Goal: Transaction & Acquisition: Purchase product/service

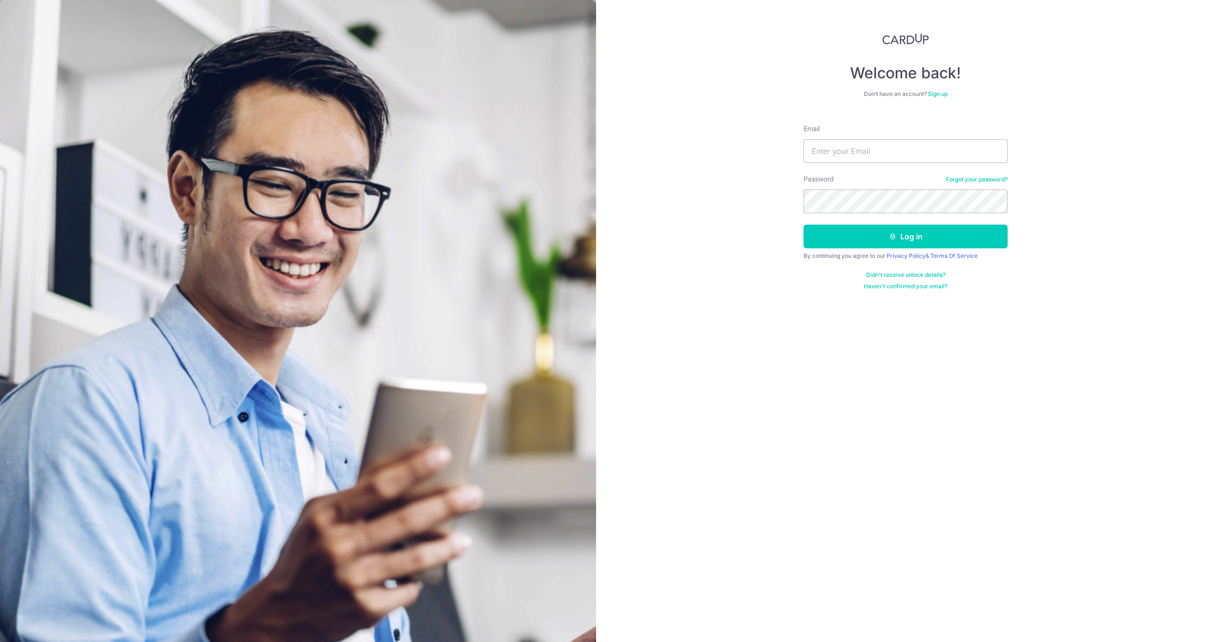
type input "[PERSON_NAME][EMAIL_ADDRESS][DOMAIN_NAME]"
click at [804, 225] on button "Log in" at bounding box center [906, 237] width 204 height 24
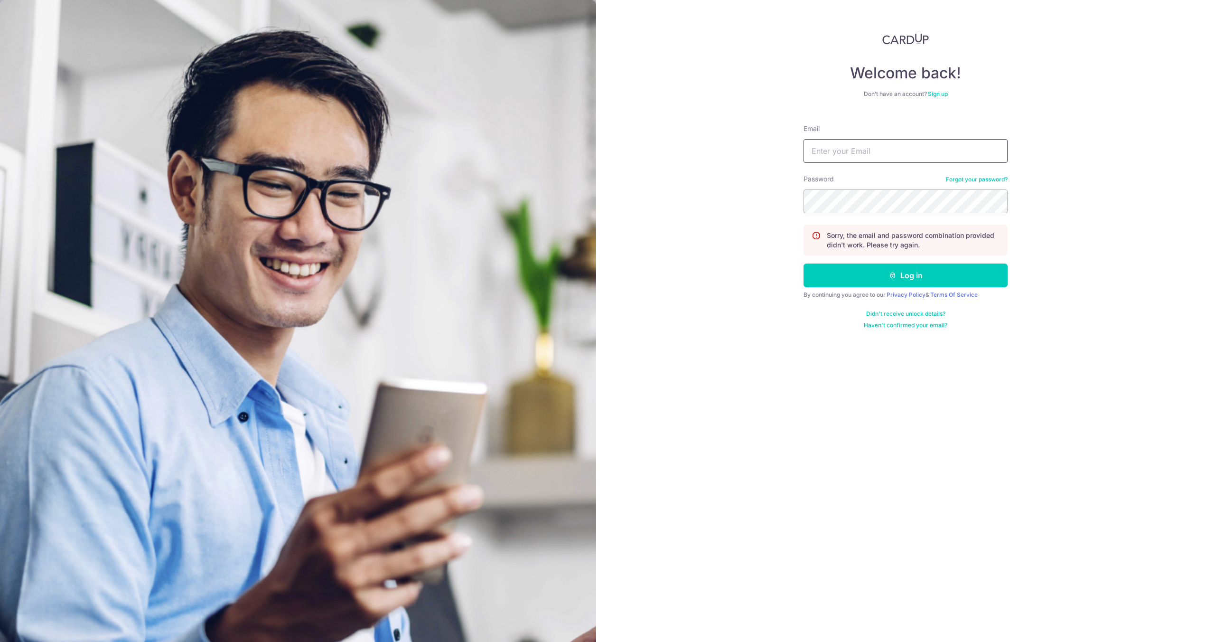
click at [832, 153] on input "Email" at bounding box center [906, 151] width 204 height 24
type input "i"
type input "gabriel@nsefoodco.com"
click at [880, 276] on button "Log in" at bounding box center [906, 275] width 204 height 24
drag, startPoint x: 968, startPoint y: 169, endPoint x: 969, endPoint y: 176, distance: 6.7
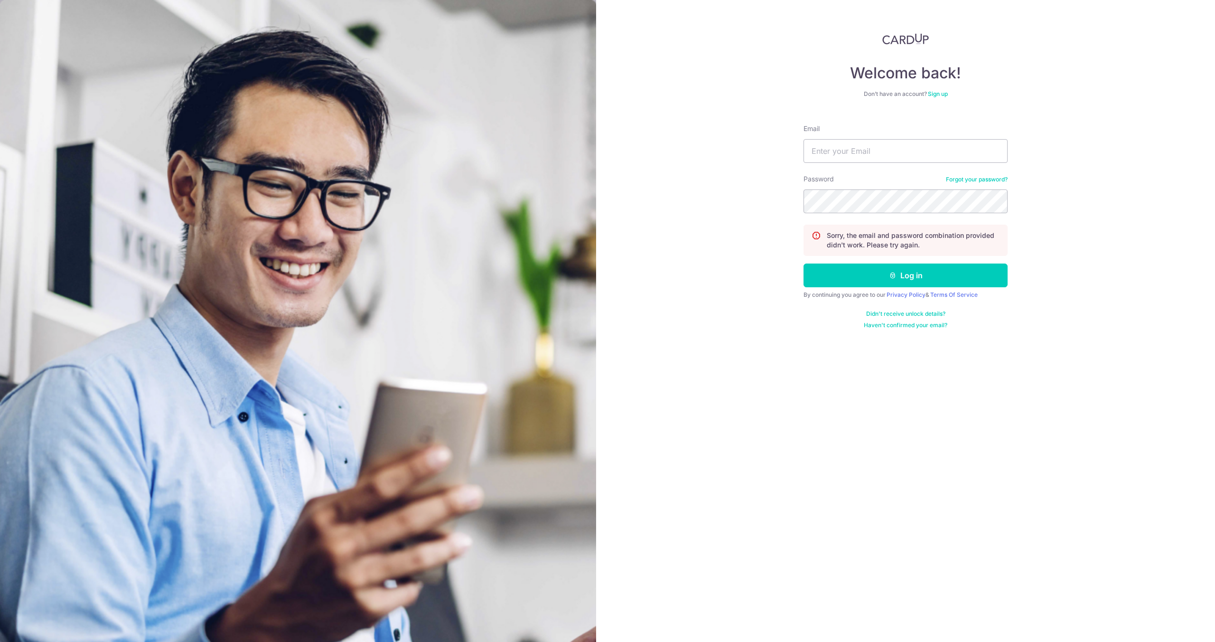
click at [968, 169] on form "Email Password Forgot your password? Sorry, the email and password combination …" at bounding box center [906, 223] width 204 height 212
click at [969, 176] on link "Forgot your password?" at bounding box center [977, 180] width 62 height 8
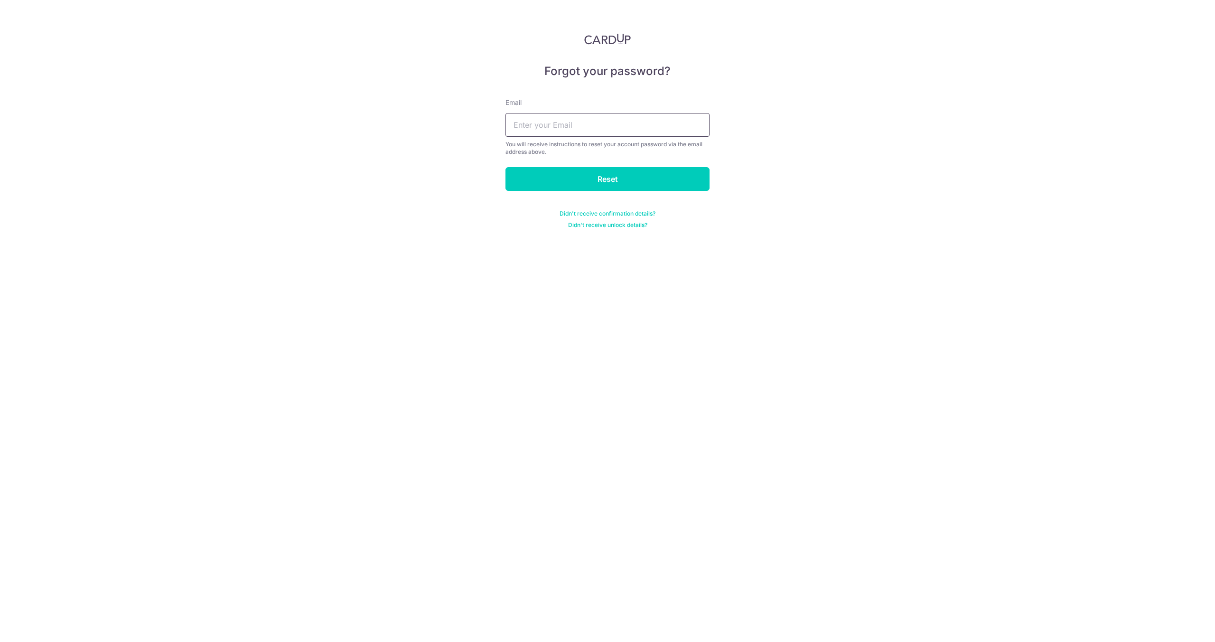
click at [600, 125] on input "text" at bounding box center [608, 125] width 204 height 24
type input "gabriel@nsefoodco.com"
click at [584, 182] on input "Reset" at bounding box center [608, 179] width 204 height 24
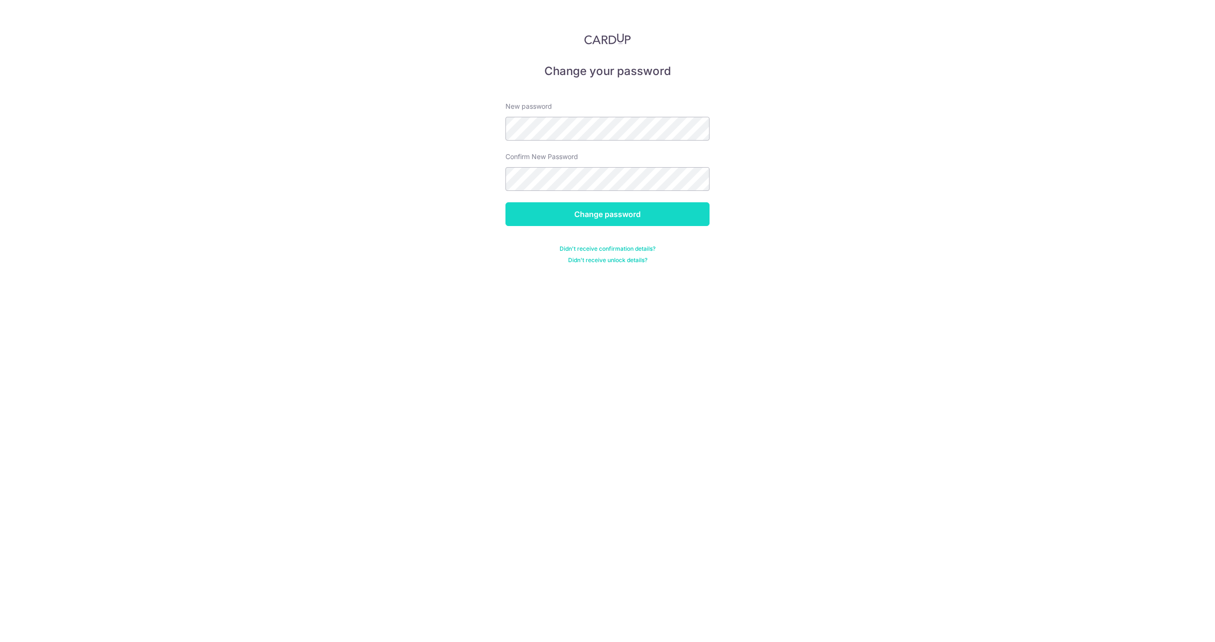
click at [520, 211] on input "Change password" at bounding box center [608, 214] width 204 height 24
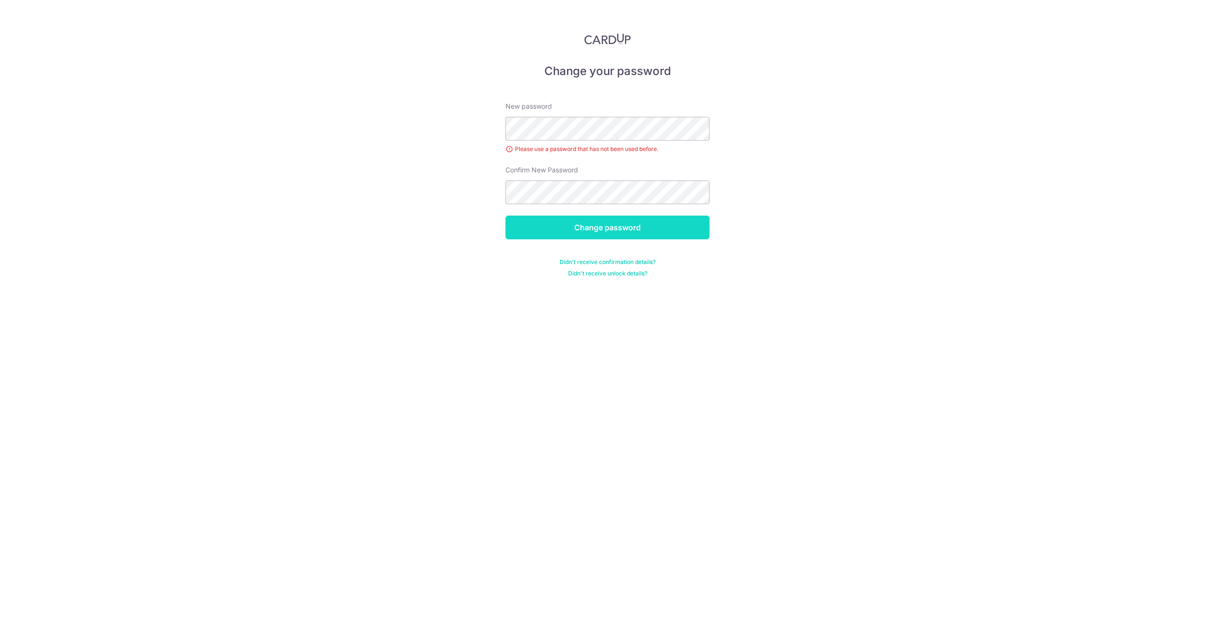
click at [525, 227] on input "Change password" at bounding box center [608, 228] width 204 height 24
click at [523, 224] on input "Change password" at bounding box center [608, 228] width 204 height 24
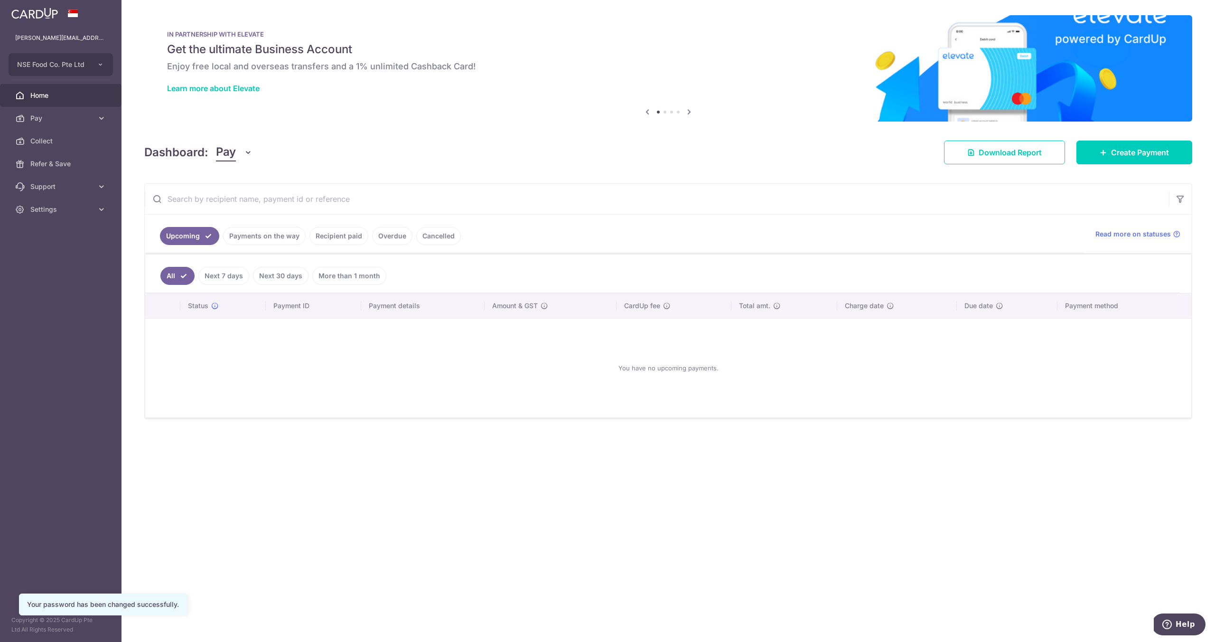
click at [332, 236] on div at bounding box center [614, 324] width 1228 height 649
click at [322, 241] on link "Recipient paid" at bounding box center [339, 236] width 59 height 18
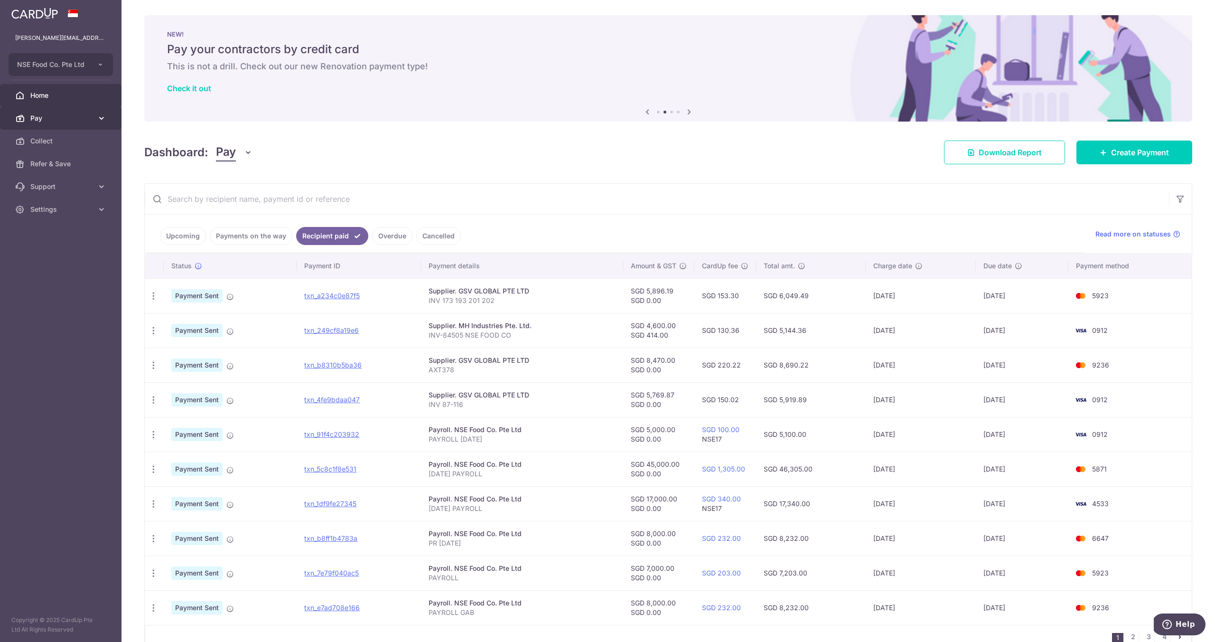
click at [83, 119] on span "Pay" at bounding box center [61, 117] width 63 height 9
click at [81, 147] on link "Payments" at bounding box center [61, 141] width 122 height 23
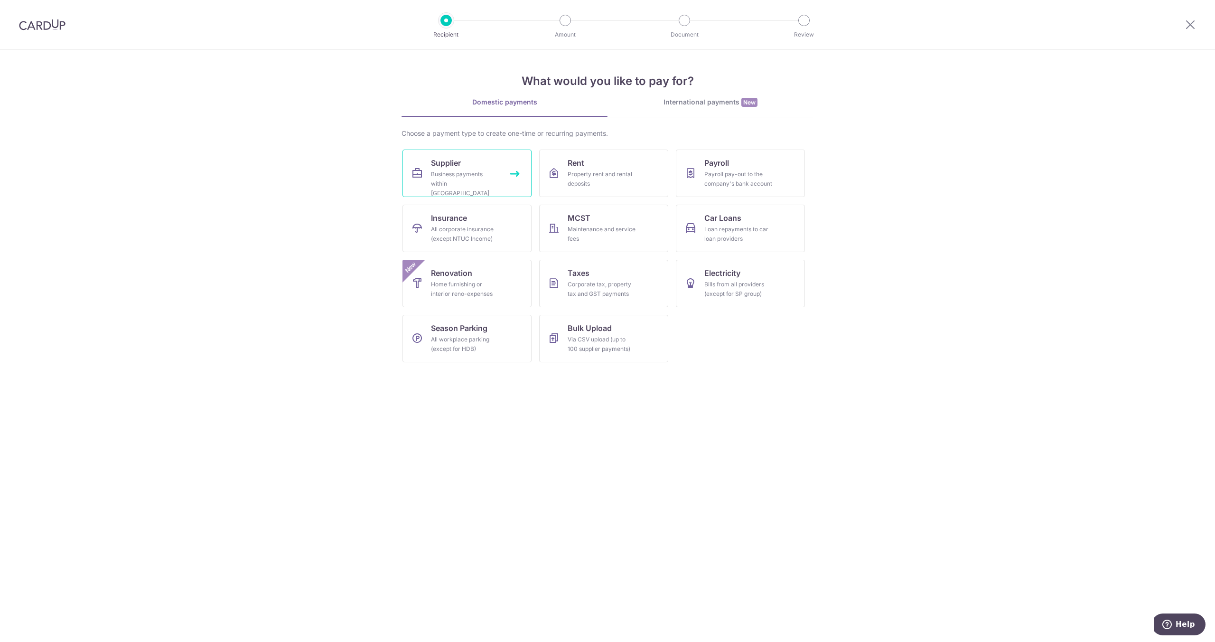
click at [446, 176] on div "Business payments within [GEOGRAPHIC_DATA]" at bounding box center [465, 183] width 68 height 28
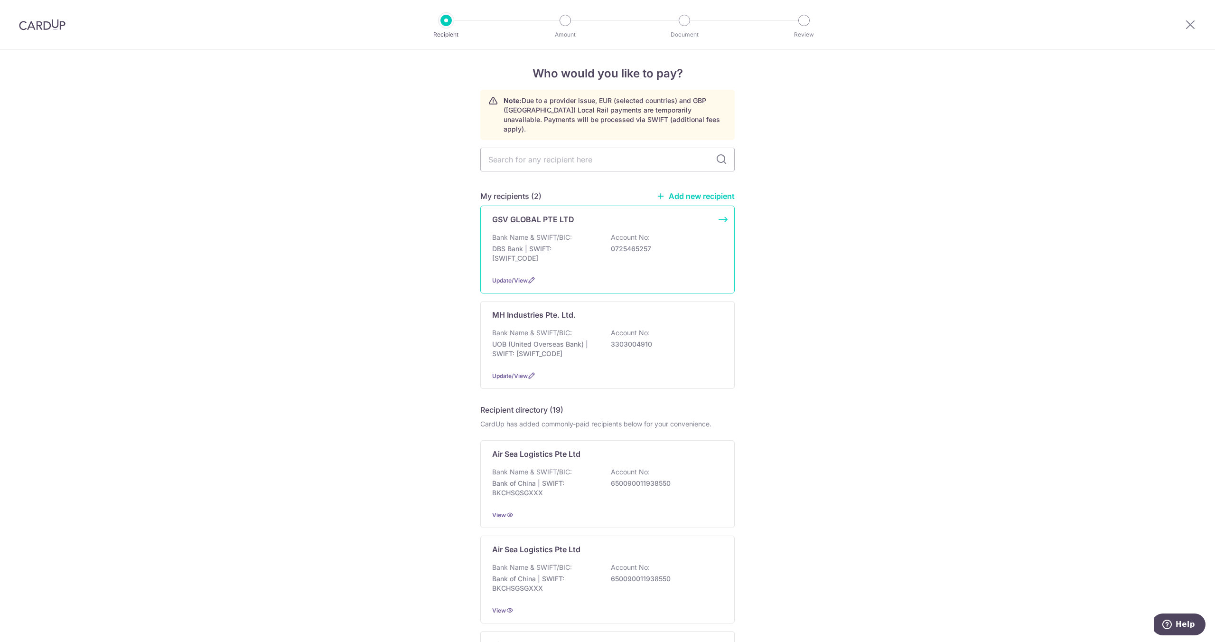
click at [594, 233] on div "Bank Name & SWIFT/BIC: DBS Bank | SWIFT: DBSSSGSGXXX Account No: 0725465257" at bounding box center [607, 250] width 231 height 35
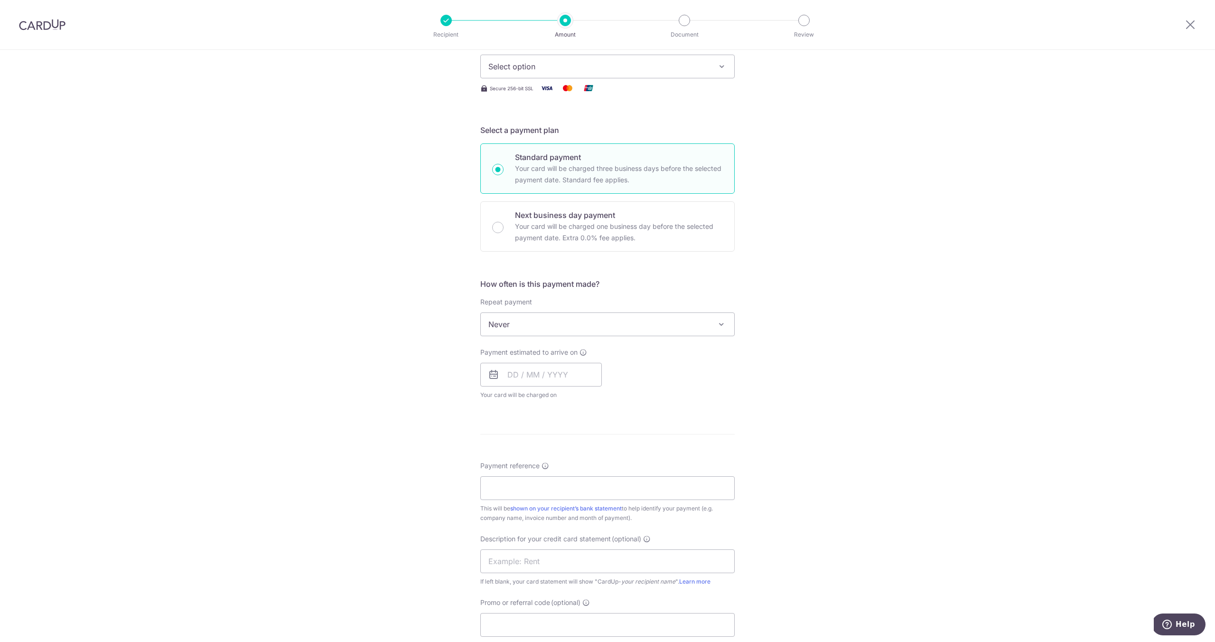
scroll to position [141, 0]
click at [514, 234] on div "Next business day payment Your card will be charged one business day before the…" at bounding box center [607, 224] width 254 height 50
radio input "false"
radio input "true"
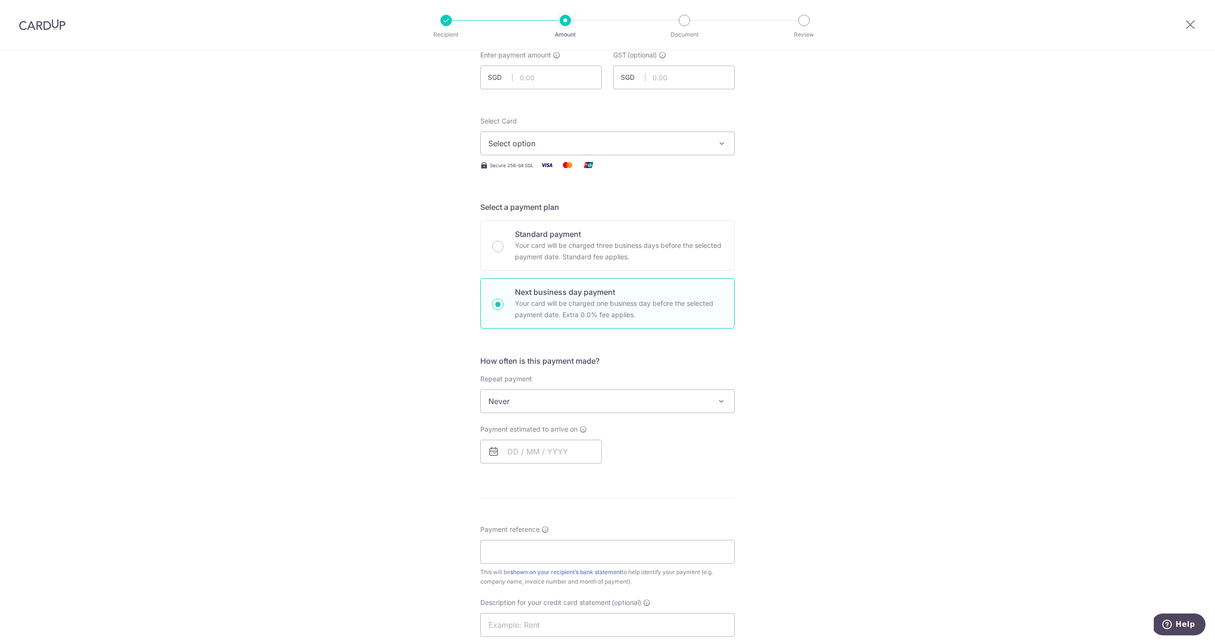
scroll to position [0, 0]
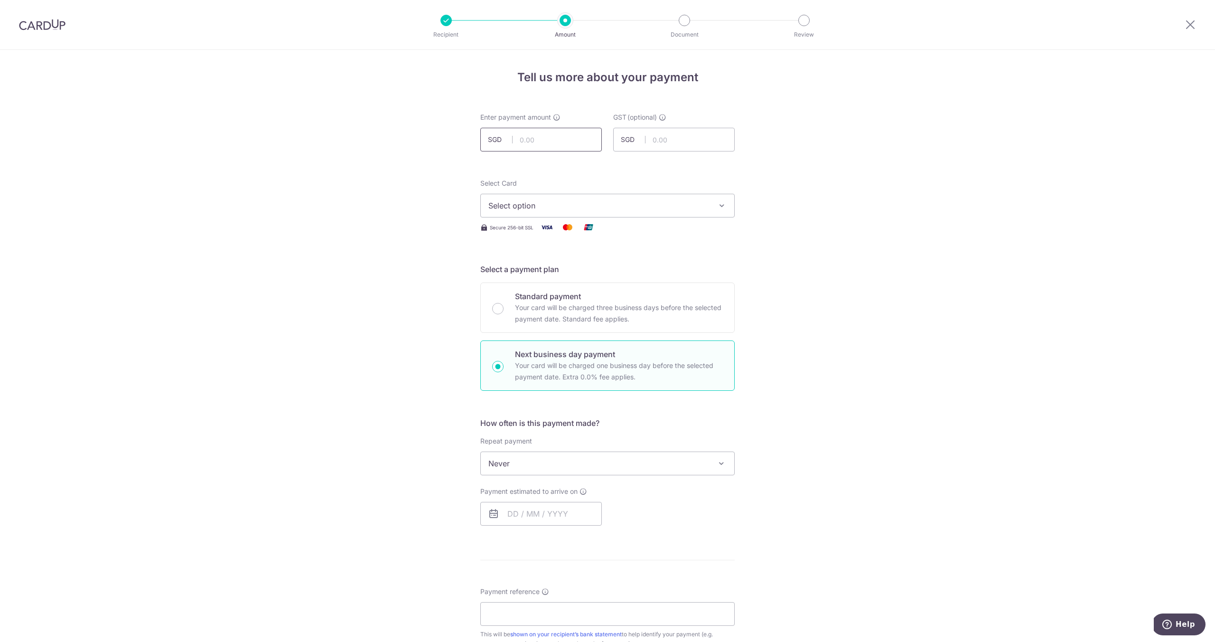
click at [540, 135] on input "text" at bounding box center [541, 140] width 122 height 24
click at [531, 204] on span "Select option" at bounding box center [599, 205] width 221 height 11
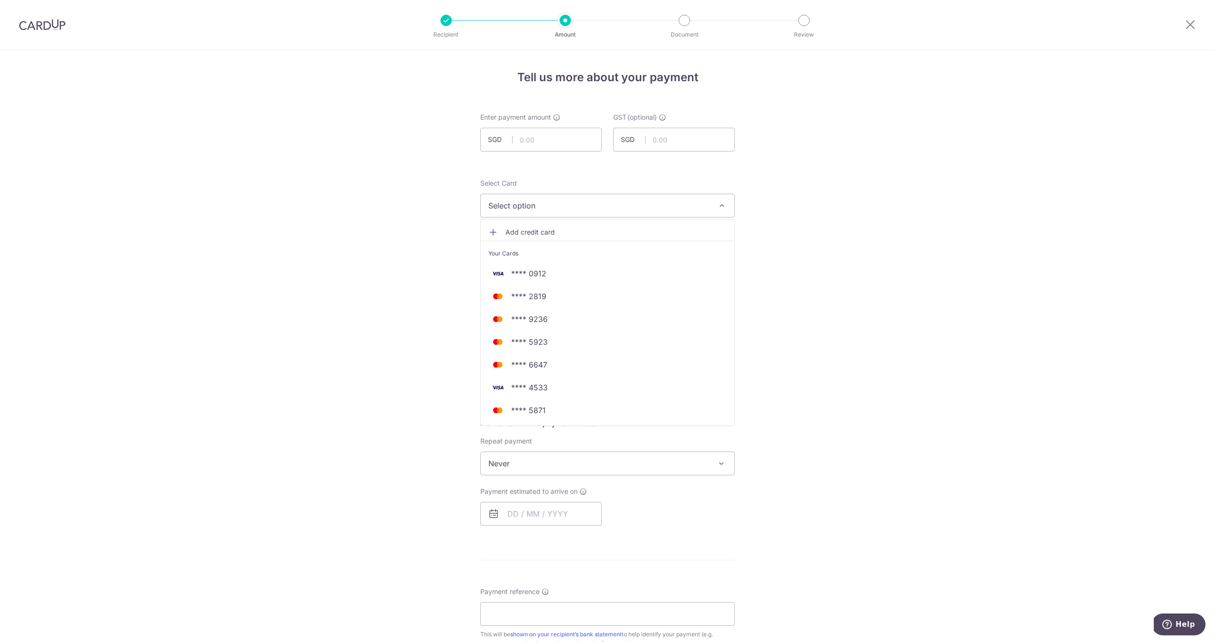
click at [365, 327] on div "Tell us more about your payment Enter payment amount SGD GST (optional) SGD Sel…" at bounding box center [607, 503] width 1215 height 907
